Goal: Task Accomplishment & Management: Use online tool/utility

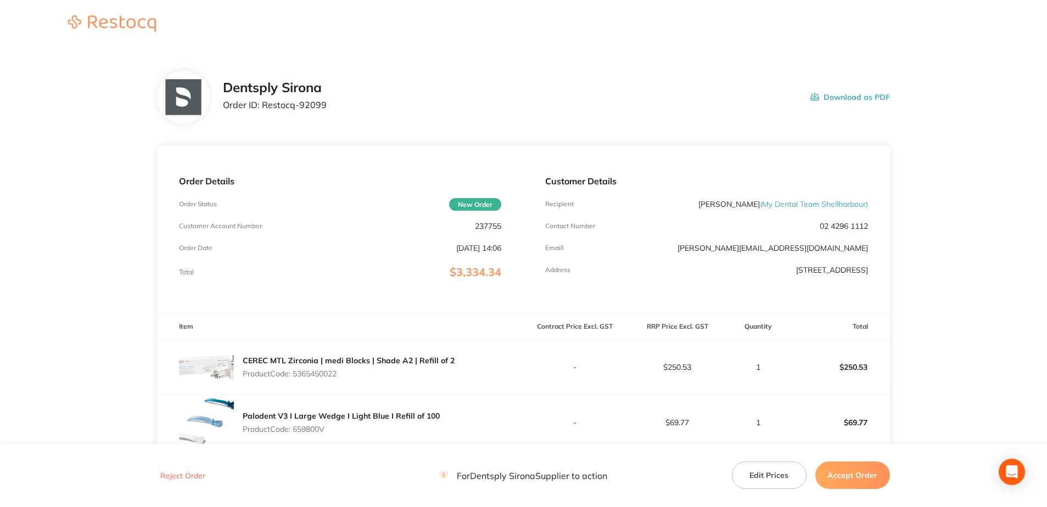
click at [853, 470] on button "Accept Order" at bounding box center [852, 475] width 75 height 27
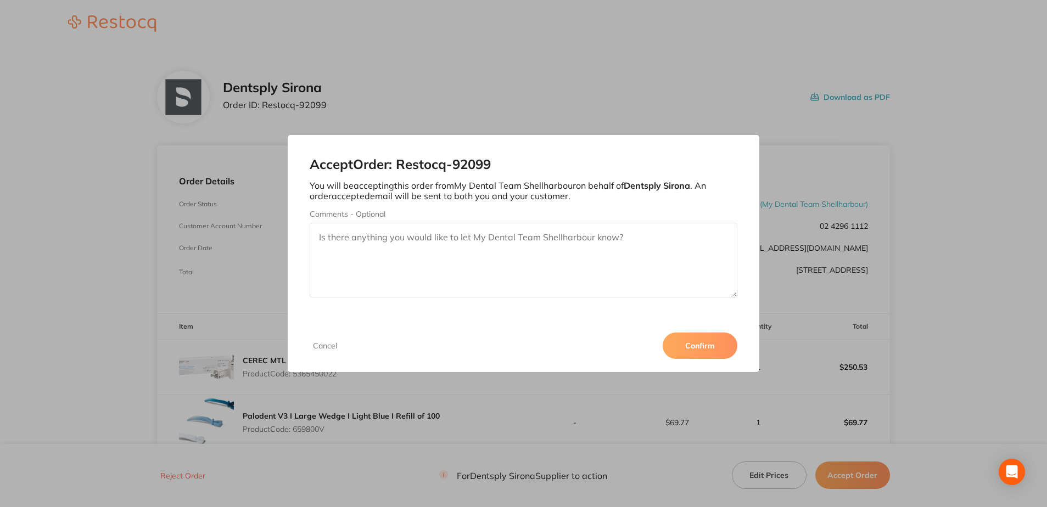
click at [713, 342] on button "Confirm" at bounding box center [700, 346] width 75 height 26
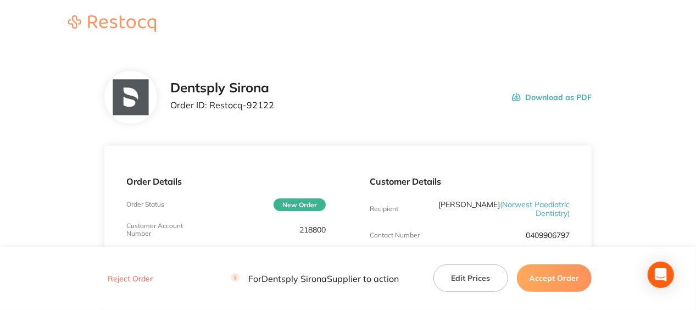
drag, startPoint x: 562, startPoint y: 277, endPoint x: 564, endPoint y: 257, distance: 19.9
click at [562, 277] on button "Accept Order" at bounding box center [554, 277] width 75 height 27
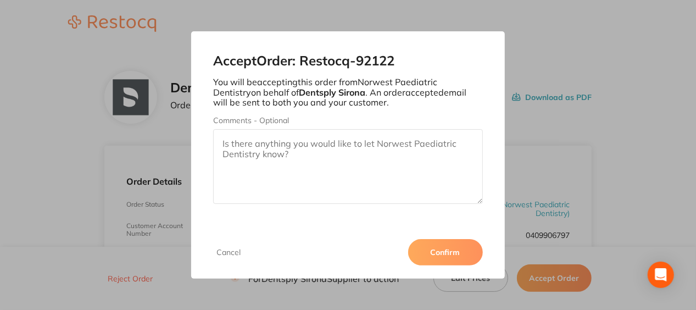
click at [456, 254] on button "Confirm" at bounding box center [445, 252] width 75 height 26
